Goal: Task Accomplishment & Management: Manage account settings

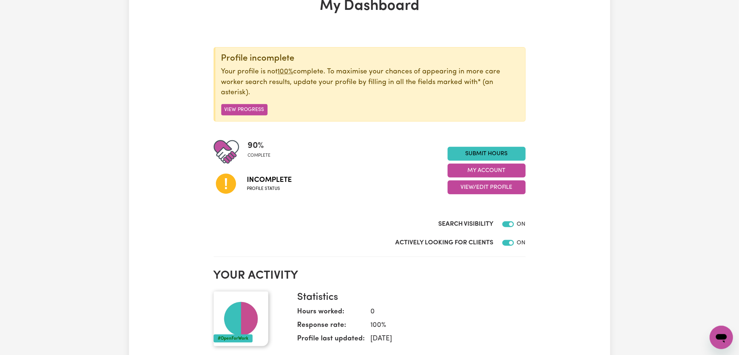
scroll to position [97, 0]
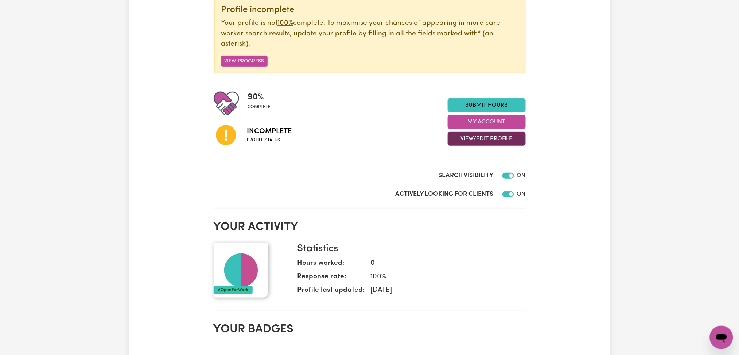
click at [463, 141] on button "View/Edit Profile" at bounding box center [487, 139] width 78 height 14
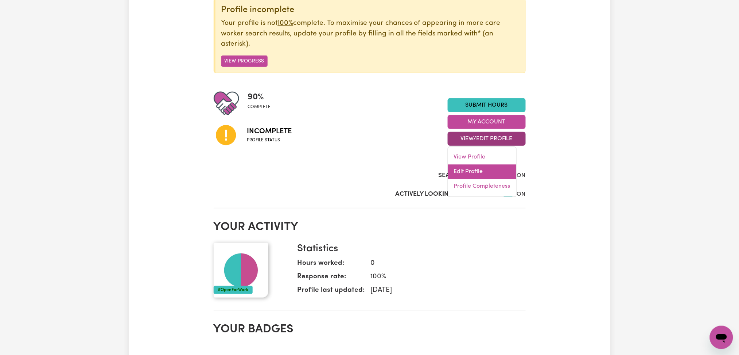
click at [461, 168] on link "Edit Profile" at bounding box center [482, 171] width 68 height 15
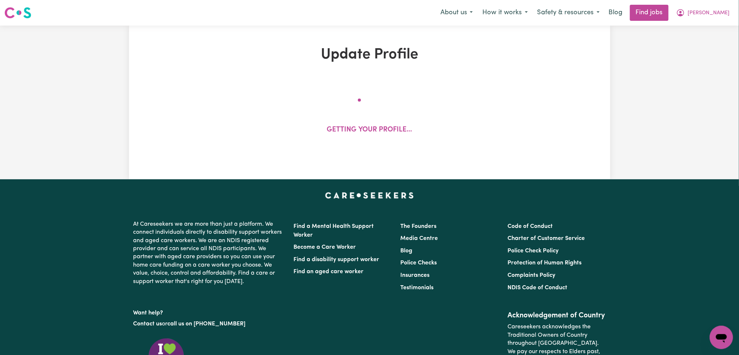
select select "[DEMOGRAPHIC_DATA]"
select select "[DEMOGRAPHIC_DATA] Citizen"
select select "Studying a healthcare related degree or qualification"
select select "55"
select select "125"
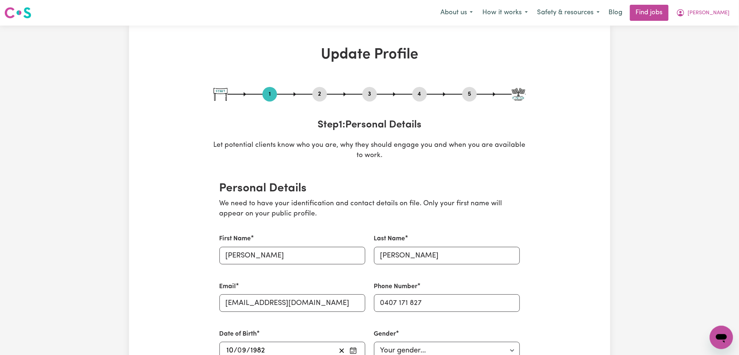
click at [319, 94] on button "2" at bounding box center [320, 93] width 15 height 9
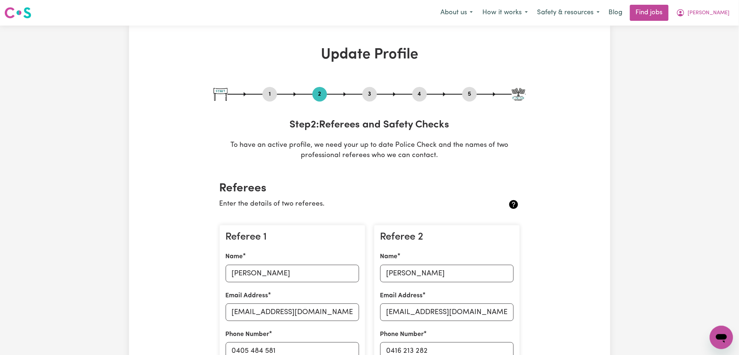
scroll to position [146, 0]
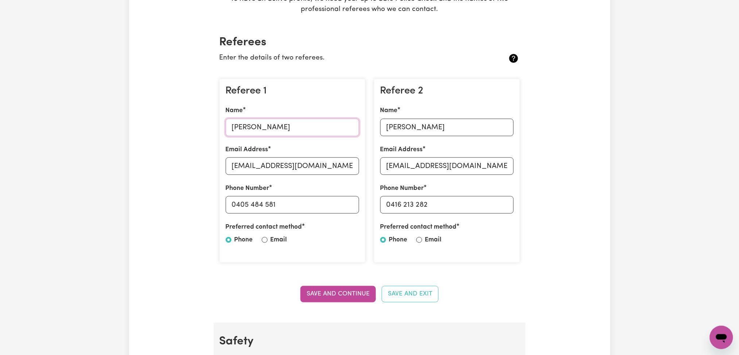
click at [278, 128] on input "[PERSON_NAME]" at bounding box center [292, 128] width 133 height 18
click at [263, 165] on input "[EMAIL_ADDRESS][DOMAIN_NAME]" at bounding box center [292, 166] width 133 height 18
drag, startPoint x: 236, startPoint y: 206, endPoint x: 305, endPoint y: 203, distance: 68.6
click at [305, 203] on input "0405 484 581" at bounding box center [292, 205] width 133 height 18
click at [474, 136] on div "Referee 2 Name [PERSON_NAME] Email Address [EMAIL_ADDRESS][DOMAIN_NAME] Phone N…" at bounding box center [447, 171] width 146 height 184
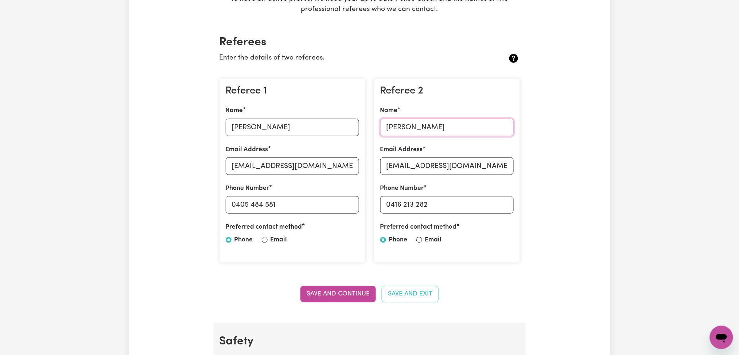
click at [456, 128] on input "[PERSON_NAME]" at bounding box center [446, 128] width 133 height 18
click at [435, 166] on input "[EMAIL_ADDRESS][DOMAIN_NAME]" at bounding box center [446, 166] width 133 height 18
drag, startPoint x: 390, startPoint y: 204, endPoint x: 474, endPoint y: 204, distance: 84.3
click at [474, 204] on input "0416 213 282" at bounding box center [446, 205] width 133 height 18
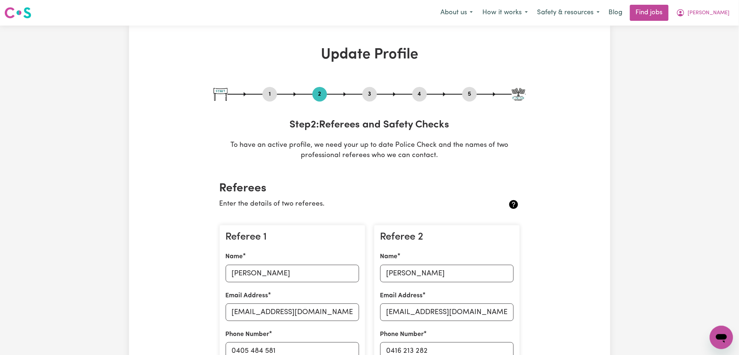
click at [419, 92] on button "4" at bounding box center [419, 93] width 15 height 9
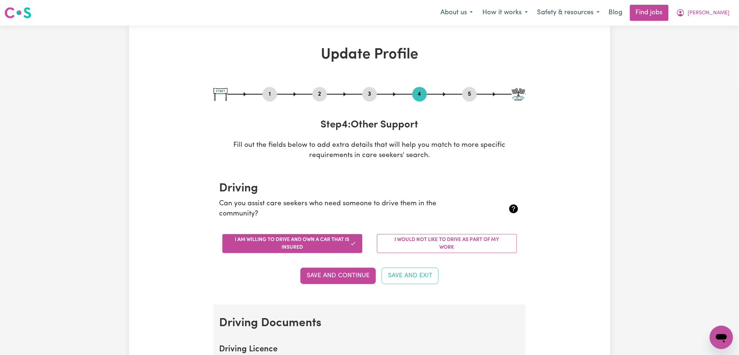
drag, startPoint x: 470, startPoint y: 93, endPoint x: 435, endPoint y: 124, distance: 46.8
click at [470, 94] on button "5" at bounding box center [469, 93] width 15 height 9
select select "I am providing services through another platform"
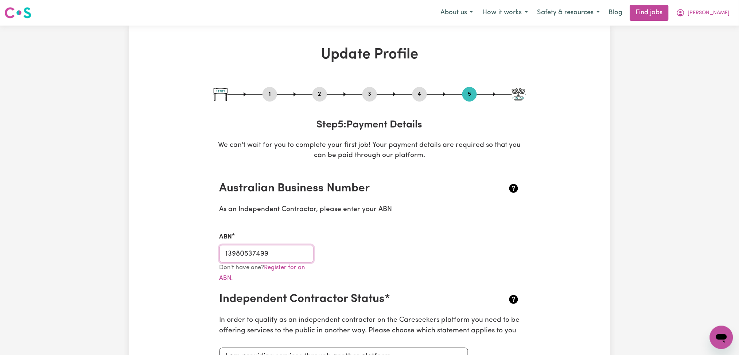
click at [287, 250] on input "13980537499" at bounding box center [267, 254] width 94 height 18
click at [271, 95] on button "1" at bounding box center [270, 93] width 15 height 9
select select "[DEMOGRAPHIC_DATA]"
select select "[DEMOGRAPHIC_DATA] Citizen"
select select "Studying a healthcare related degree or qualification"
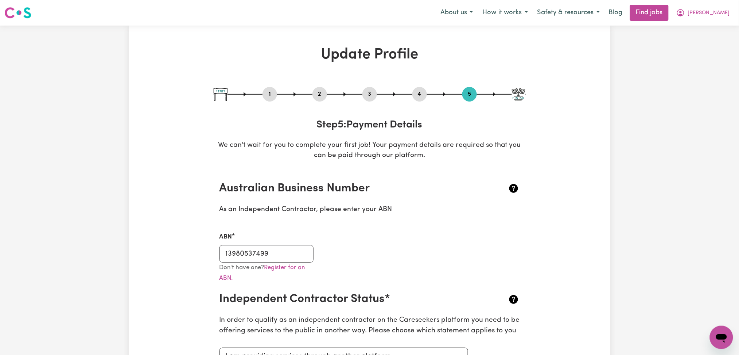
select select "55"
select select "125"
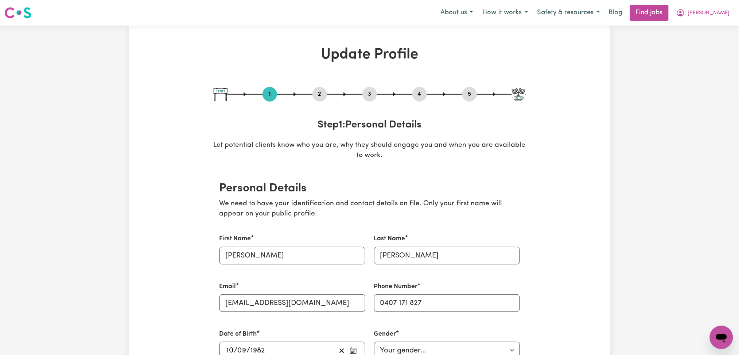
scroll to position [49, 0]
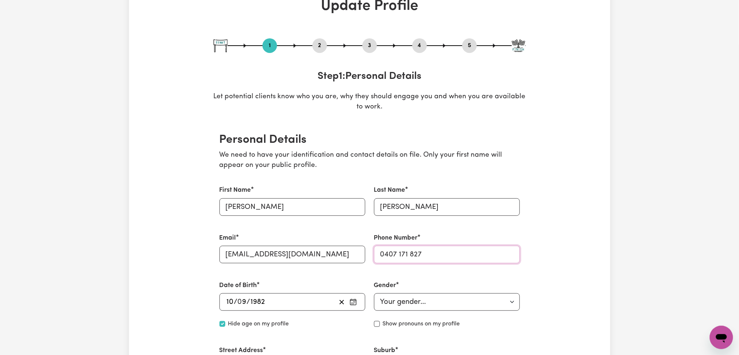
click at [400, 248] on input "0407 171 827" at bounding box center [447, 254] width 146 height 18
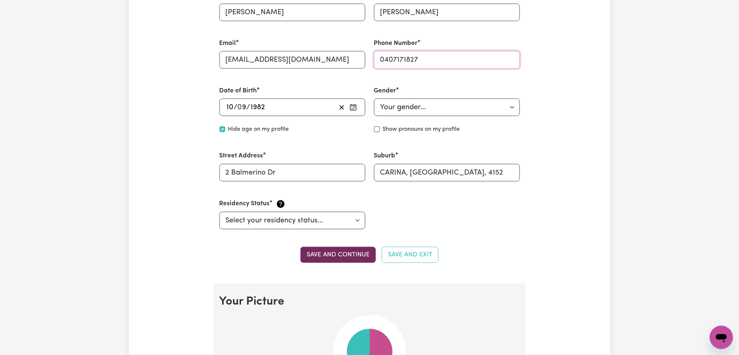
type input "0407171827"
click at [346, 251] on button "Save and continue" at bounding box center [338, 255] width 75 height 16
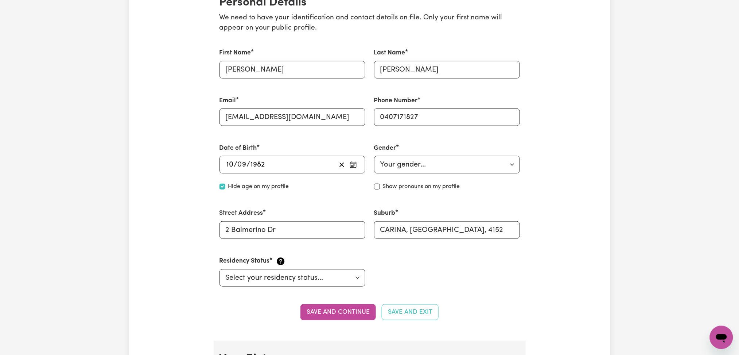
scroll to position [40, 0]
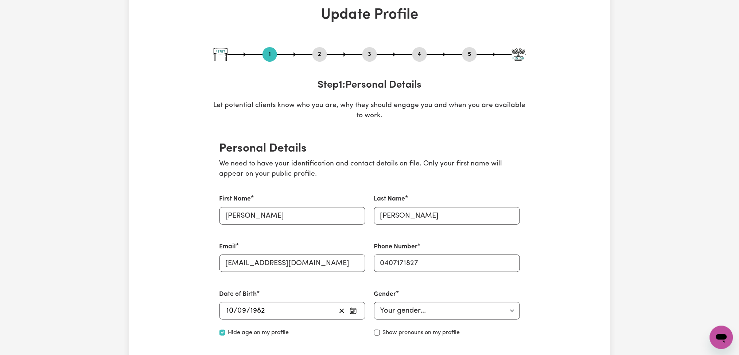
click at [469, 48] on div "5" at bounding box center [469, 54] width 15 height 15
click at [469, 50] on button "5" at bounding box center [469, 54] width 15 height 9
select select "I am providing services through another platform"
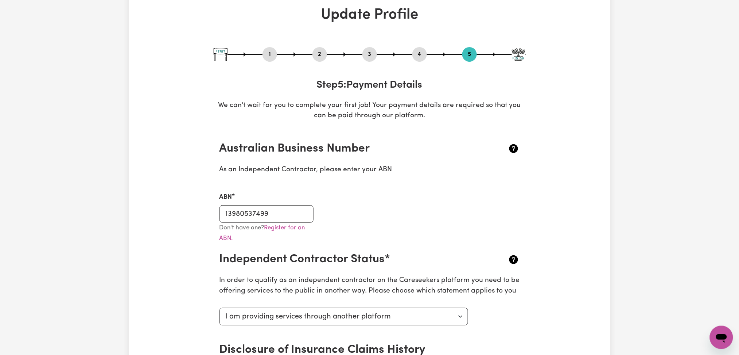
scroll to position [0, 0]
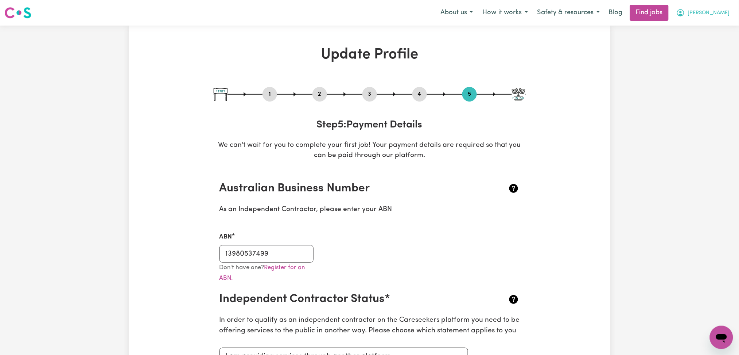
click at [731, 9] on button "[PERSON_NAME]" at bounding box center [703, 12] width 63 height 15
click at [714, 45] on link "My Dashboard" at bounding box center [706, 42] width 58 height 14
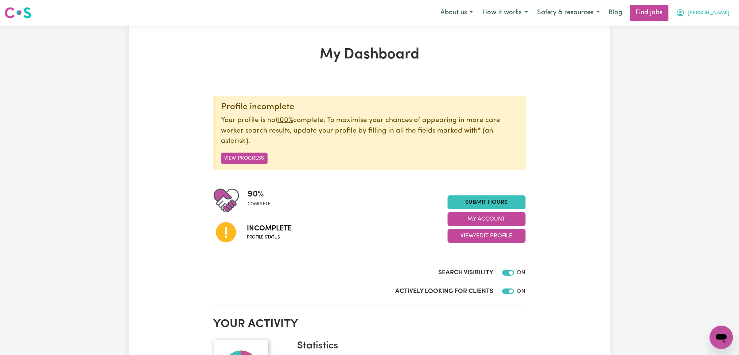
drag, startPoint x: 719, startPoint y: 12, endPoint x: 719, endPoint y: 17, distance: 4.4
click at [719, 17] on span "[PERSON_NAME]" at bounding box center [709, 13] width 42 height 8
click at [700, 61] on link "Logout" at bounding box center [706, 56] width 58 height 14
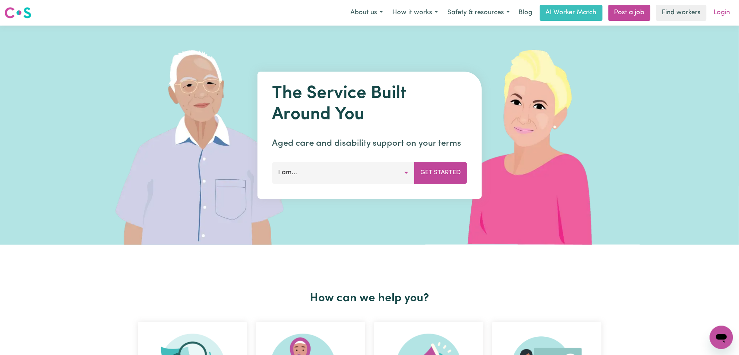
click at [718, 16] on link "Login" at bounding box center [722, 13] width 25 height 16
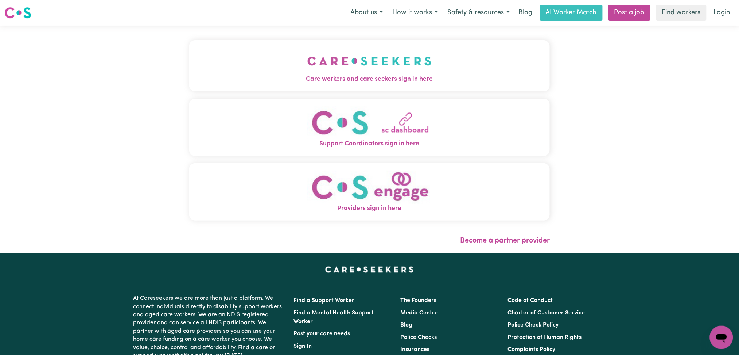
click at [383, 64] on button "Care workers and care seekers sign in here" at bounding box center [369, 65] width 361 height 51
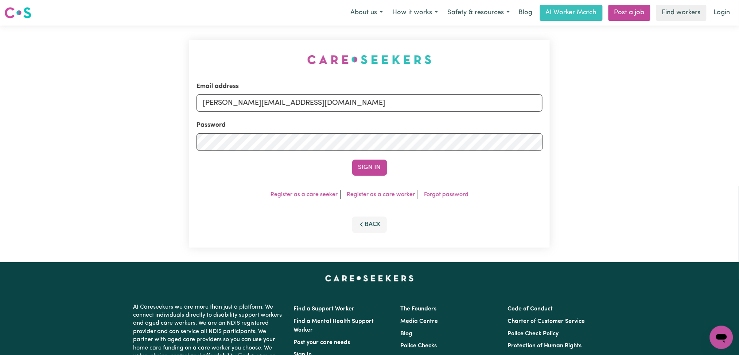
click at [256, 85] on div "Email address [PERSON_NAME][EMAIL_ADDRESS][DOMAIN_NAME] Password Sign In Regist…" at bounding box center [370, 144] width 370 height 236
click at [262, 97] on input "[PERSON_NAME][EMAIL_ADDRESS][DOMAIN_NAME]" at bounding box center [370, 103] width 346 height 18
drag, startPoint x: 239, startPoint y: 102, endPoint x: 394, endPoint y: 100, distance: 154.6
click at [394, 100] on input "Superuser~[EMAIL_ADDRESS][DOMAIN_NAME]" at bounding box center [370, 103] width 346 height 18
type input "Superuser~[EMAIL_ADDRESS][DOMAIN_NAME]"
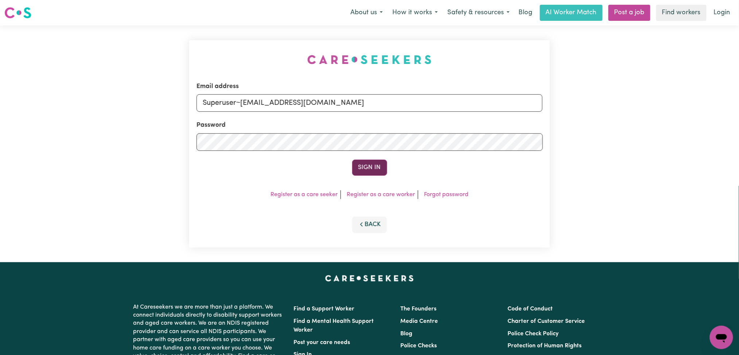
click at [364, 165] on button "Sign In" at bounding box center [369, 167] width 35 height 16
